Goal: Task Accomplishment & Management: Manage account settings

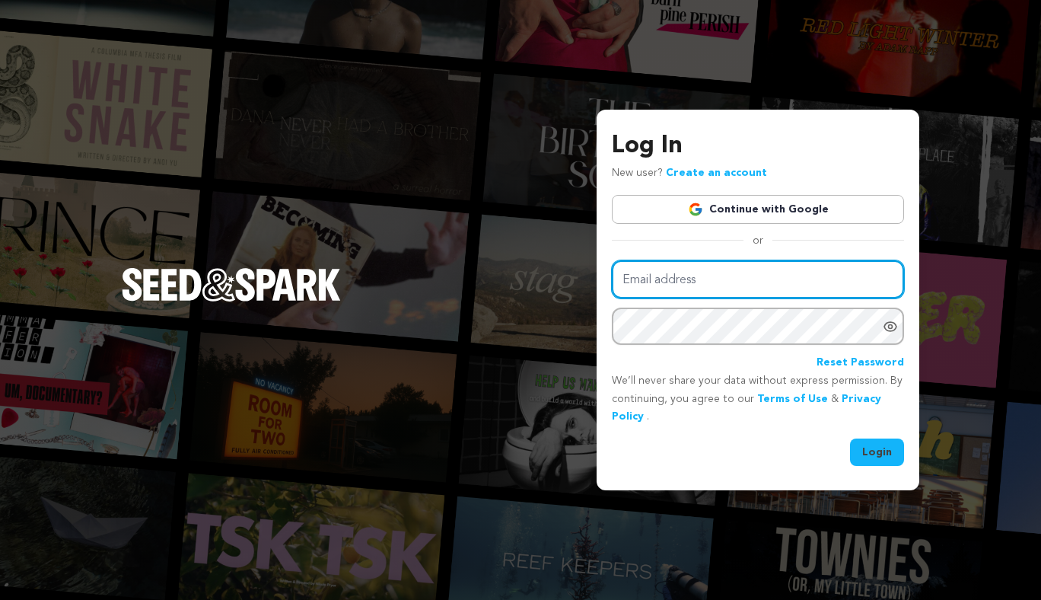
drag, startPoint x: 0, startPoint y: 0, endPoint x: 711, endPoint y: 278, distance: 763.2
click at [711, 278] on input "Email address" at bounding box center [758, 279] width 292 height 39
type input "rowanwheeler@gmail.com"
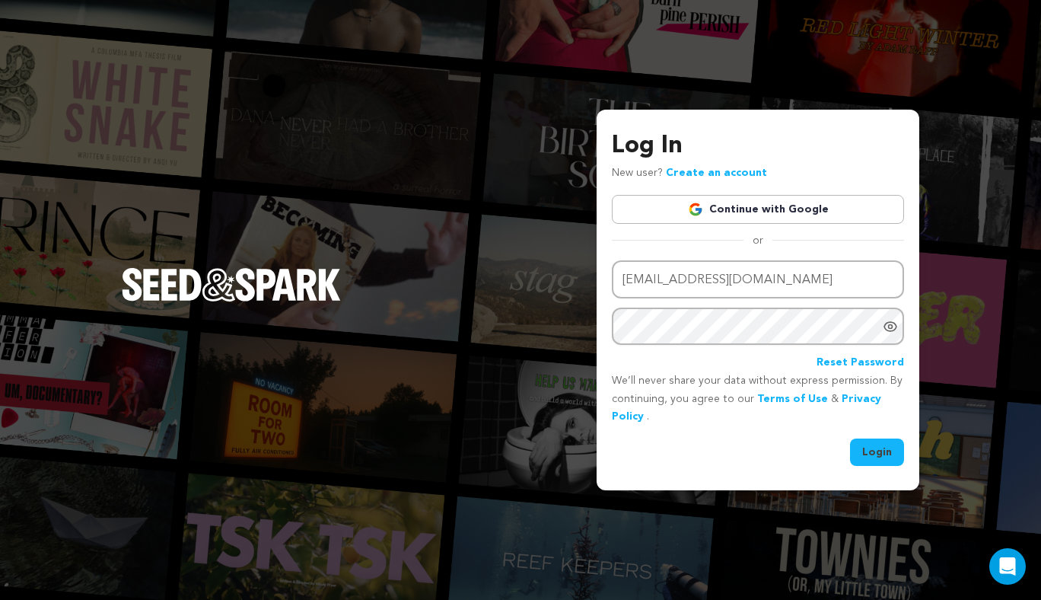
click at [872, 452] on button "Login" at bounding box center [877, 451] width 54 height 27
